Goal: Answer question/provide support: Share knowledge or assist other users

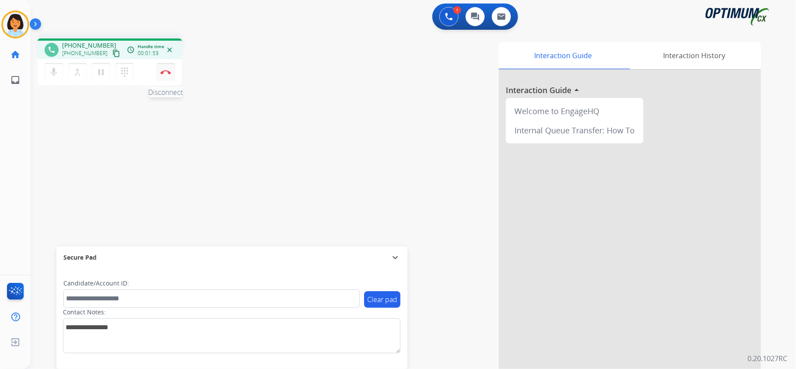
click at [167, 68] on button "Disconnect" at bounding box center [165, 72] width 18 height 18
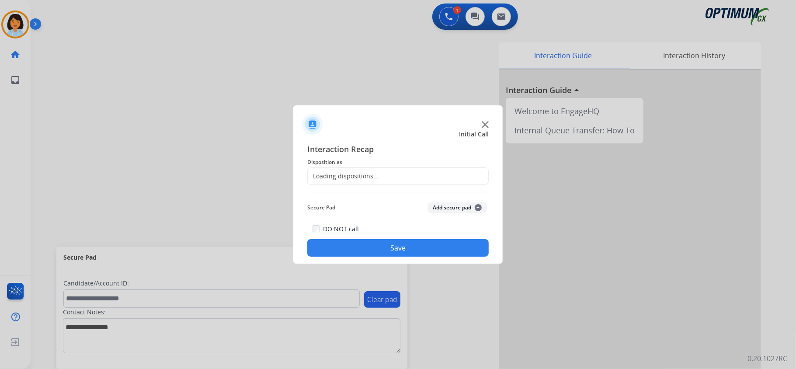
click at [372, 165] on span "Disposition as" at bounding box center [397, 162] width 181 height 10
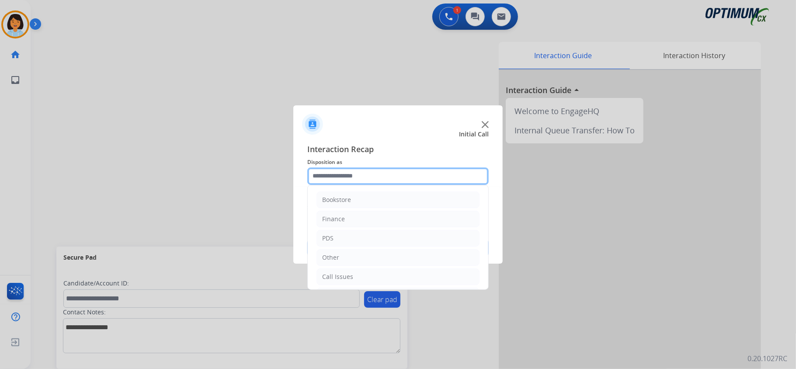
click at [376, 174] on input "text" at bounding box center [397, 175] width 181 height 17
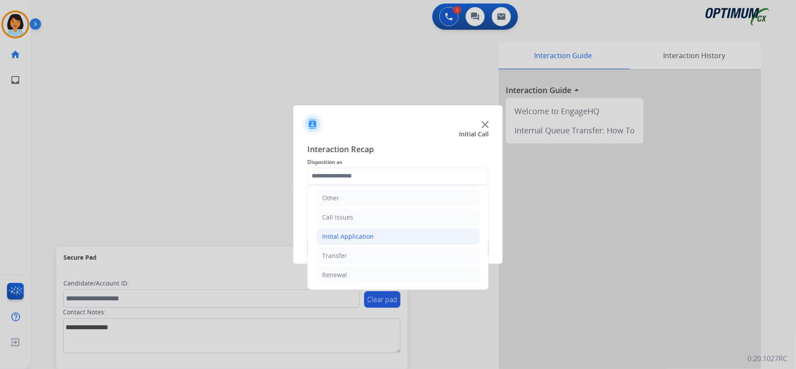
click at [383, 233] on li "Initial Application" at bounding box center [397, 236] width 163 height 17
click at [326, 237] on div "Initial Application" at bounding box center [348, 234] width 52 height 9
click at [336, 273] on div "Renewal" at bounding box center [334, 275] width 25 height 9
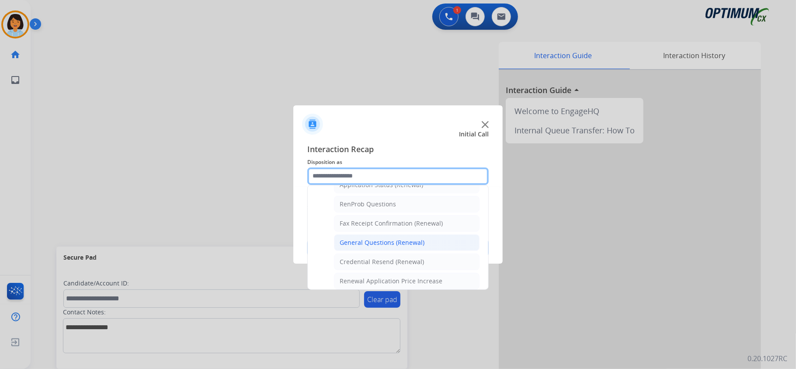
scroll to position [236, 0]
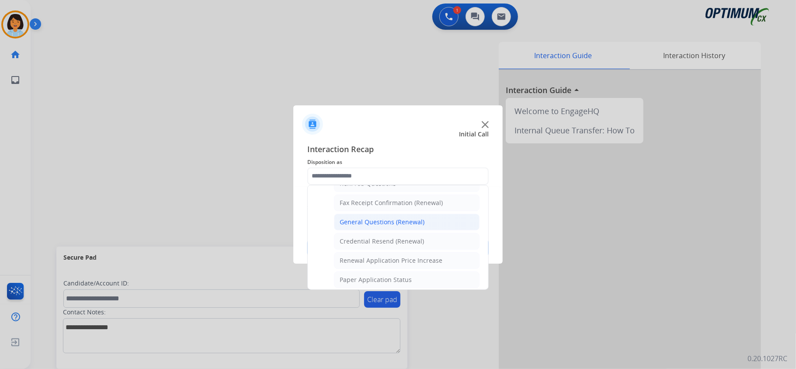
click at [380, 226] on div "General Questions (Renewal)" at bounding box center [382, 222] width 85 height 9
type input "**********"
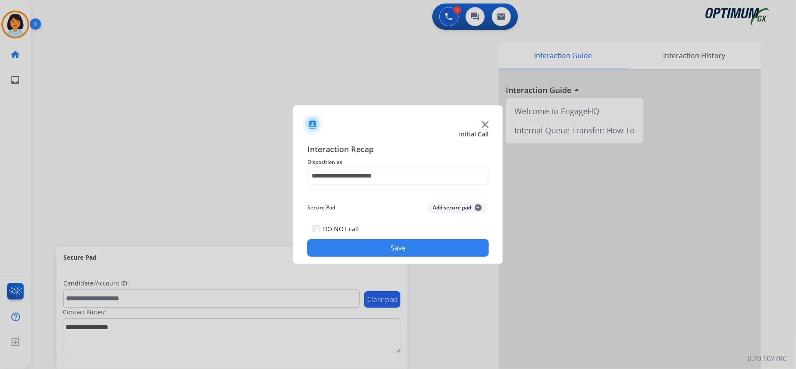
click at [420, 243] on button "Save" at bounding box center [397, 247] width 181 height 17
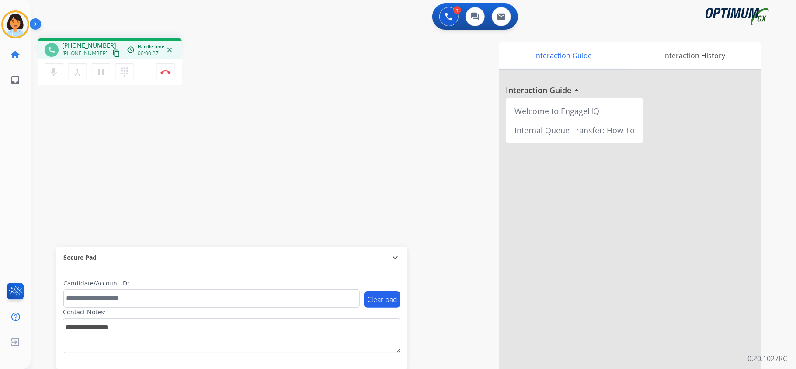
click at [112, 54] on mat-icon "content_copy" at bounding box center [116, 53] width 8 height 8
click at [167, 67] on button "Disconnect" at bounding box center [165, 72] width 18 height 18
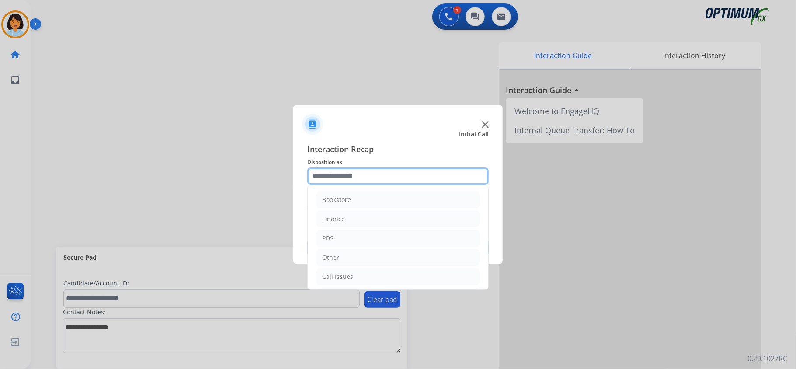
click at [406, 170] on input "text" at bounding box center [397, 175] width 181 height 17
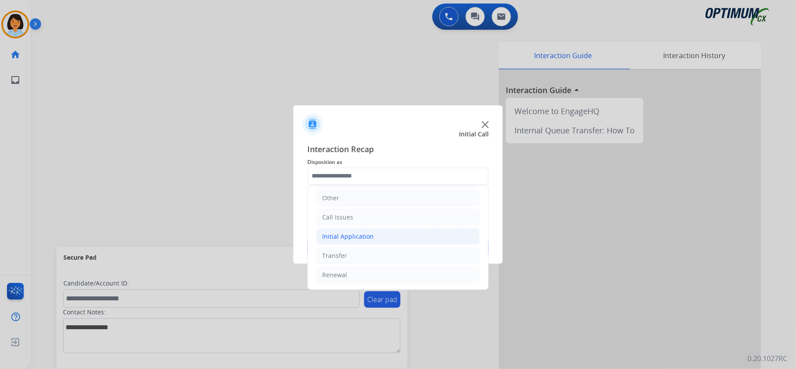
click at [350, 238] on div "Initial Application" at bounding box center [348, 236] width 52 height 9
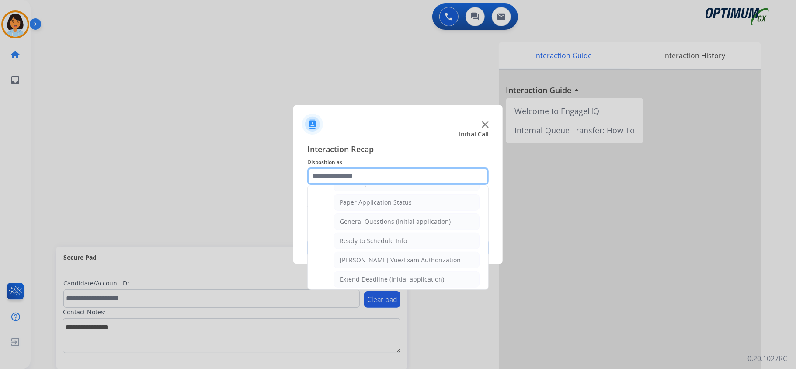
scroll to position [528, 0]
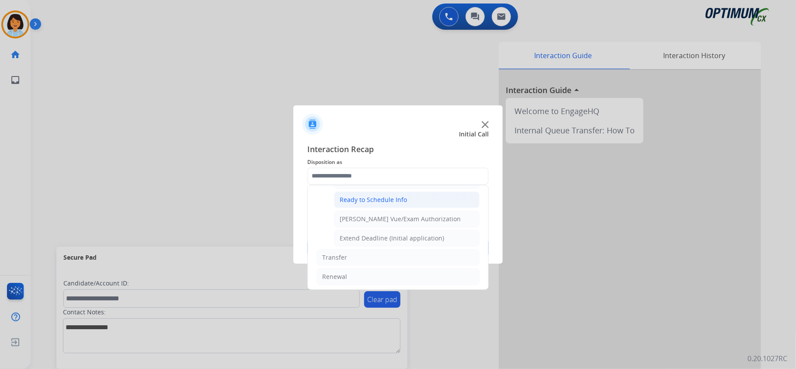
click at [393, 204] on div "Ready to Schedule Info" at bounding box center [373, 199] width 67 height 9
type input "**********"
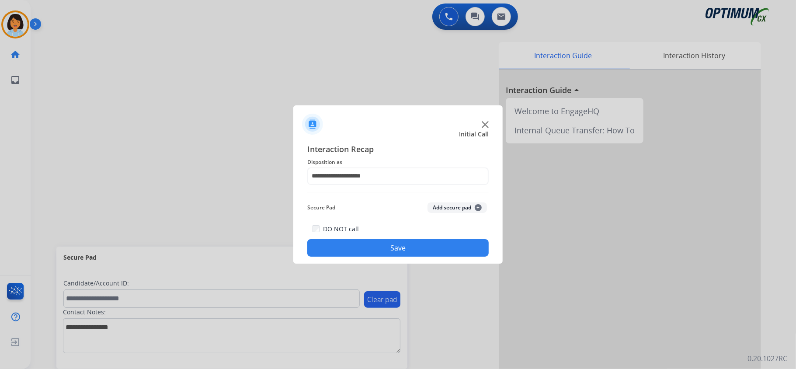
click at [392, 256] on button "Save" at bounding box center [397, 247] width 181 height 17
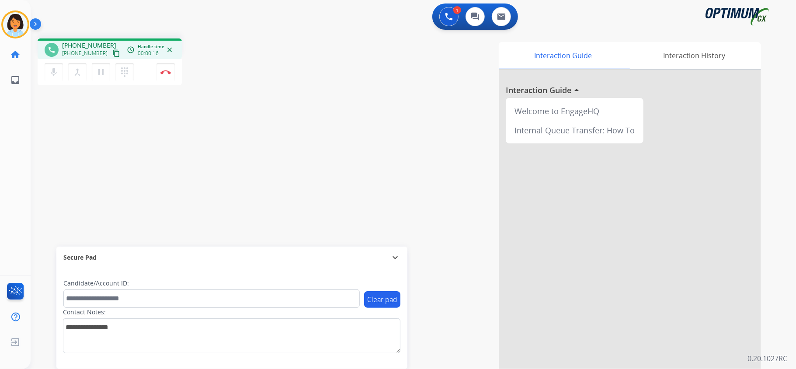
click at [112, 54] on mat-icon "content_copy" at bounding box center [116, 53] width 8 height 8
click at [169, 72] on img at bounding box center [165, 72] width 10 height 4
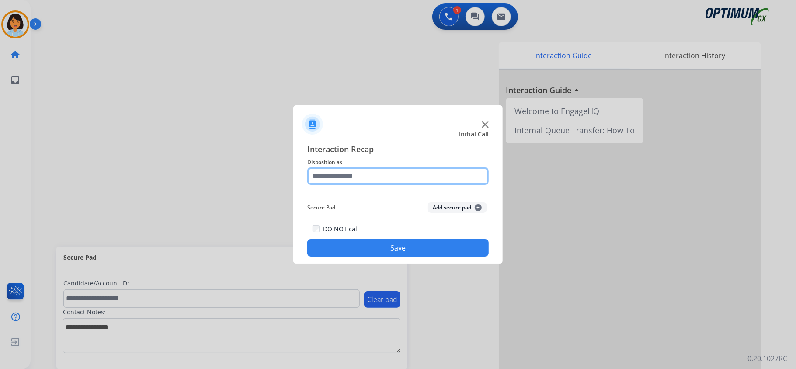
click at [455, 177] on input "text" at bounding box center [397, 175] width 181 height 17
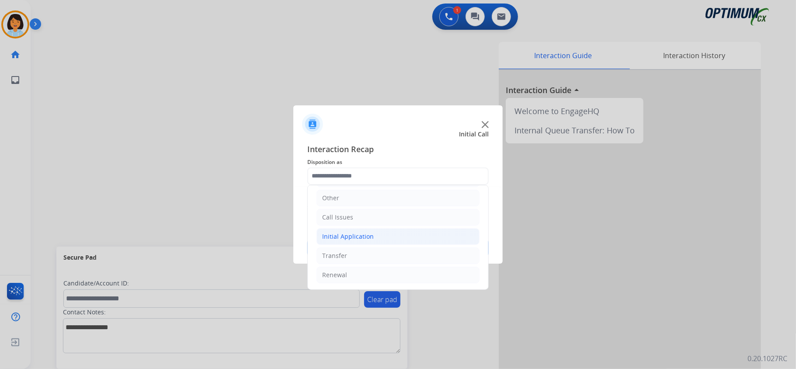
click at [369, 235] on div "Initial Application" at bounding box center [348, 236] width 52 height 9
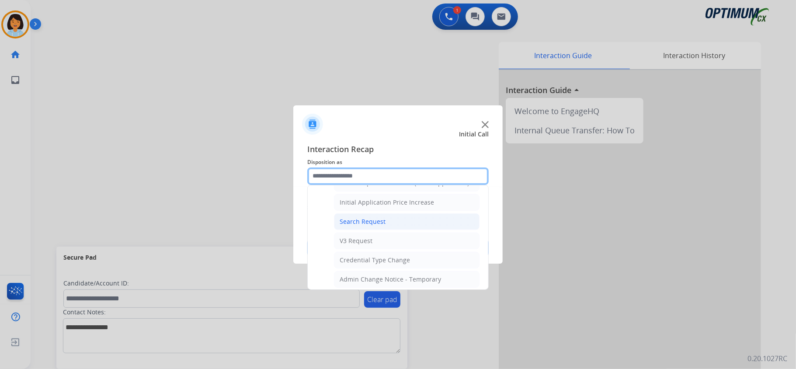
scroll to position [353, 0]
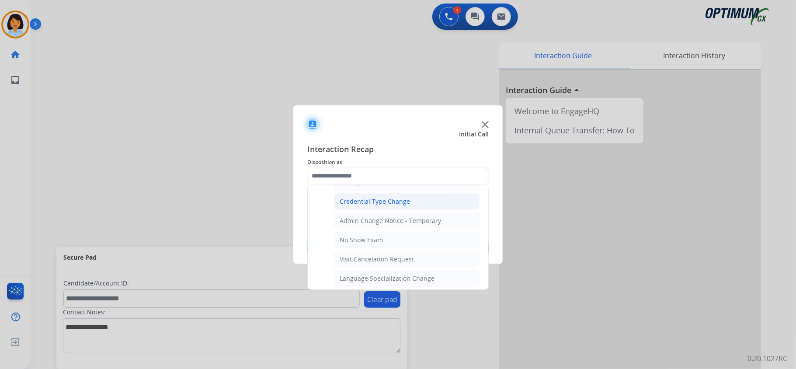
click at [385, 205] on div "Credential Type Change" at bounding box center [375, 201] width 70 height 9
type input "**********"
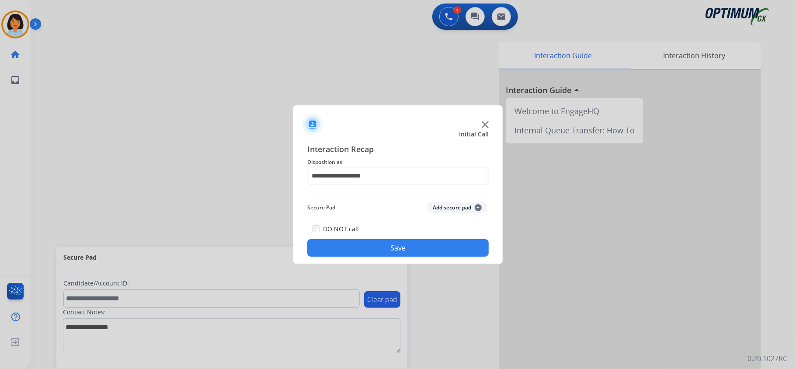
click at [382, 245] on button "Save" at bounding box center [397, 247] width 181 height 17
